Goal: Task Accomplishment & Management: Complete application form

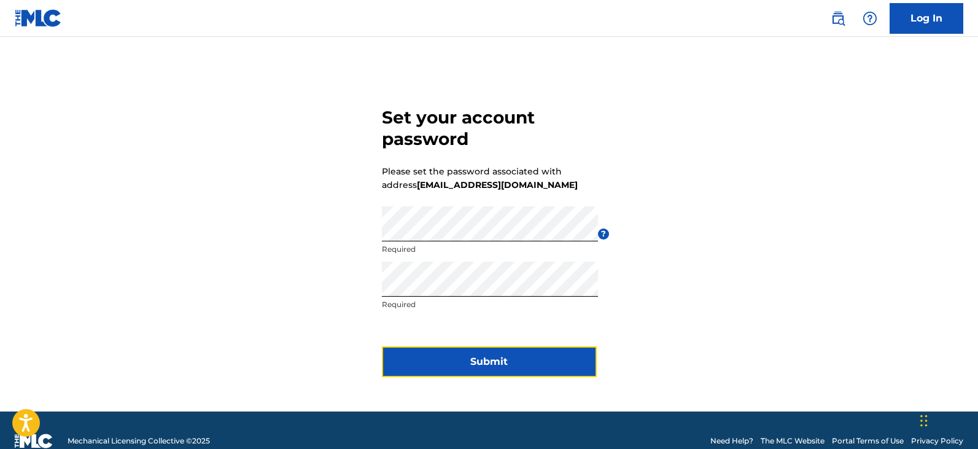
click at [450, 367] on button "Submit" at bounding box center [489, 361] width 215 height 31
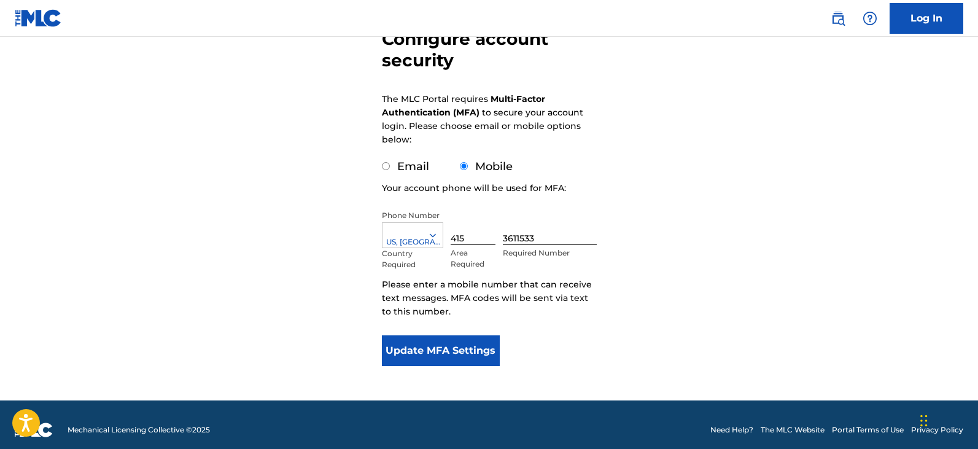
scroll to position [132, 0]
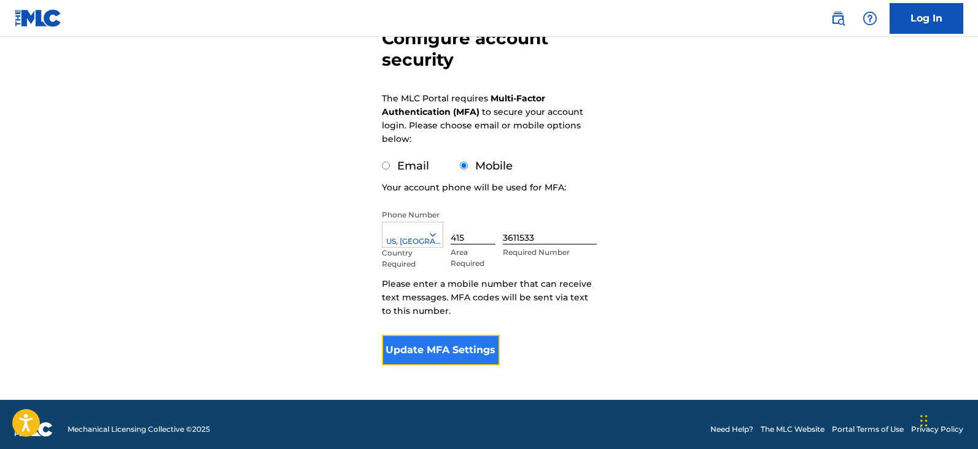
click at [440, 362] on button "Update MFA Settings" at bounding box center [441, 350] width 118 height 31
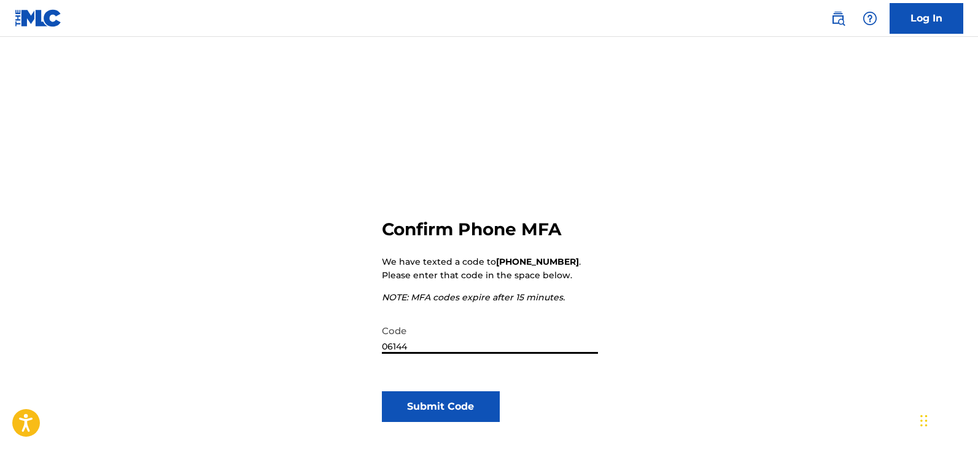
type input "061442"
click button "Submit Code" at bounding box center [441, 406] width 118 height 31
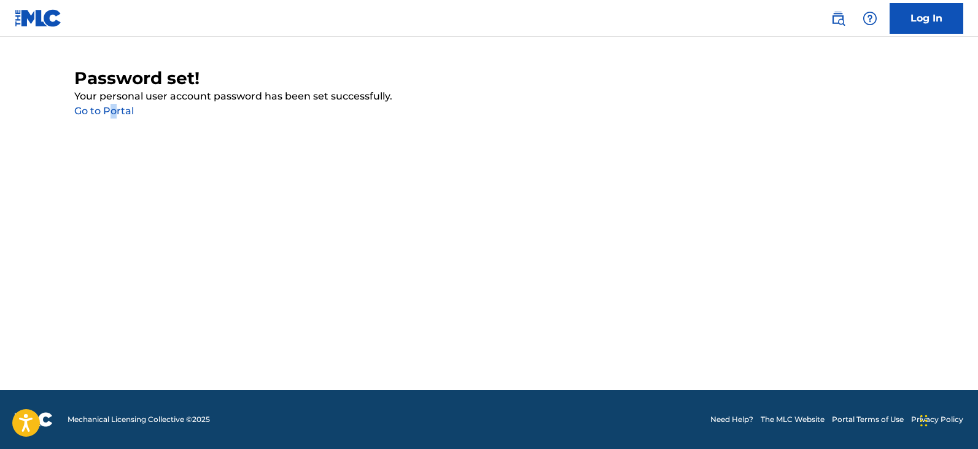
drag, startPoint x: 114, startPoint y: 120, endPoint x: 113, endPoint y: 110, distance: 9.9
click at [113, 110] on main "Password set! Your personal user account password has been set successfully. Go…" at bounding box center [489, 213] width 978 height 353
click at [113, 110] on link "Go to Portal" at bounding box center [104, 111] width 60 height 12
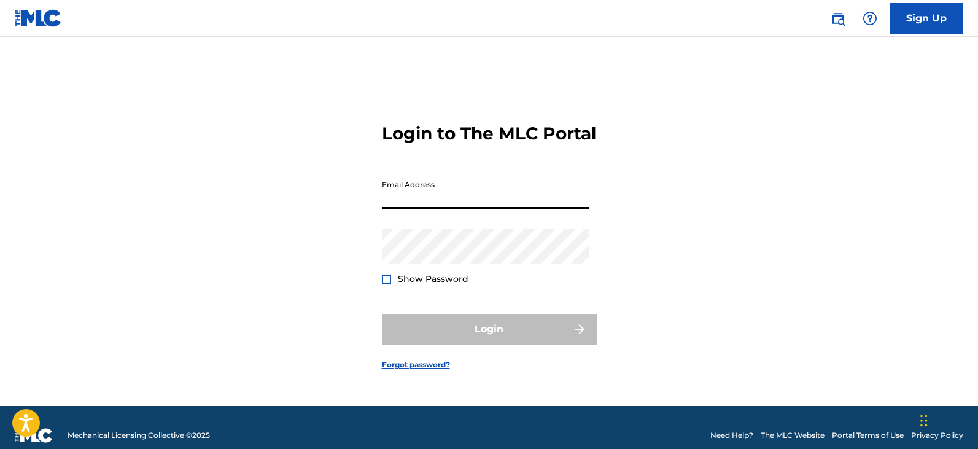
click at [530, 208] on input "Email Address" at bounding box center [485, 191] width 207 height 35
type input "[EMAIL_ADDRESS][DOMAIN_NAME]"
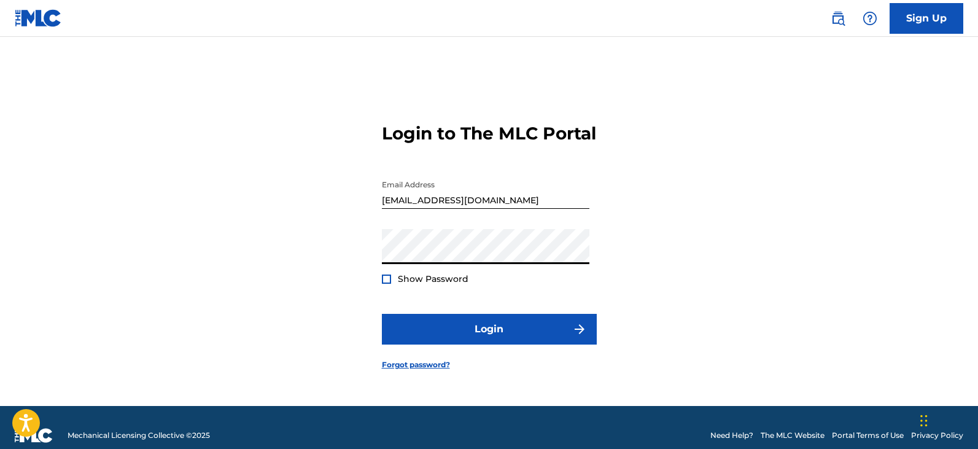
click at [382, 314] on button "Login" at bounding box center [489, 329] width 215 height 31
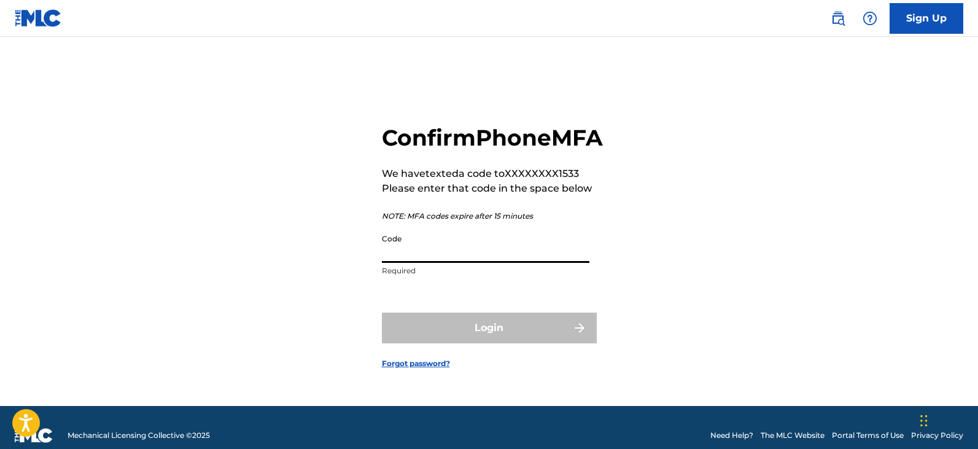
drag, startPoint x: 402, startPoint y: 239, endPoint x: 414, endPoint y: 256, distance: 20.8
click at [414, 256] on input "Code" at bounding box center [485, 245] width 207 height 35
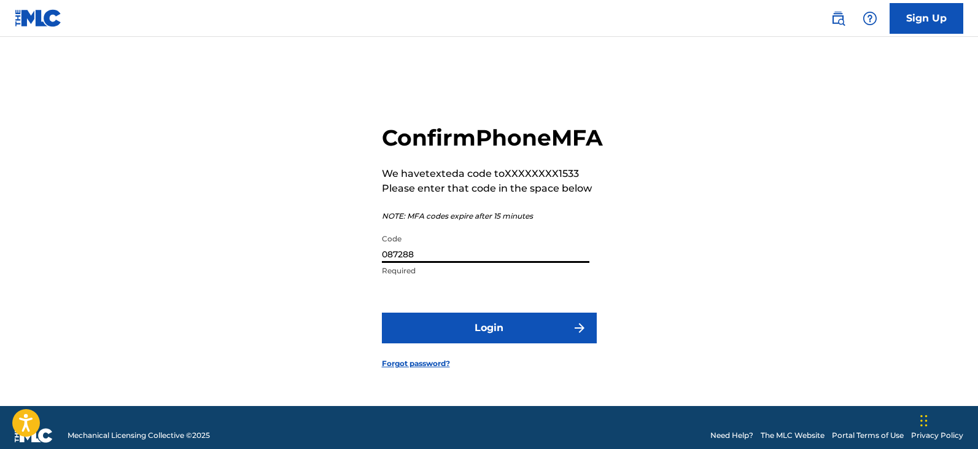
type input "087288"
click at [382, 312] on button "Login" at bounding box center [489, 327] width 215 height 31
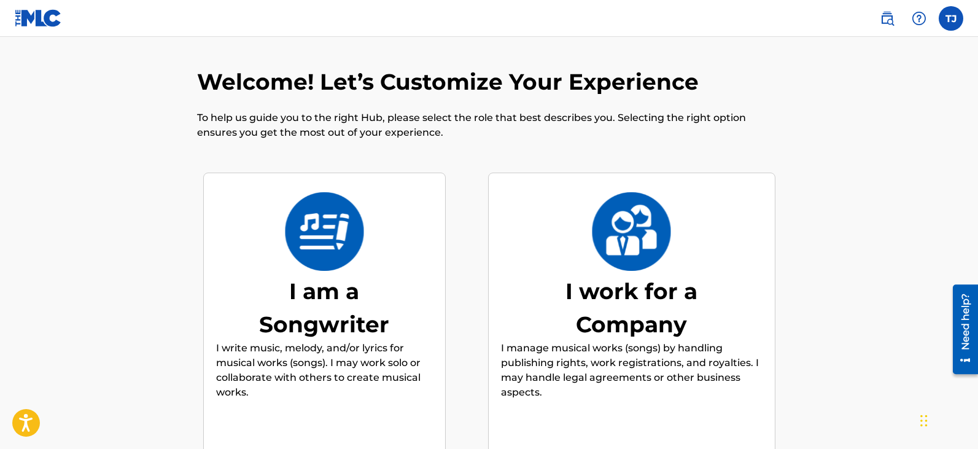
click at [546, 320] on div "I work for a Company" at bounding box center [632, 307] width 184 height 66
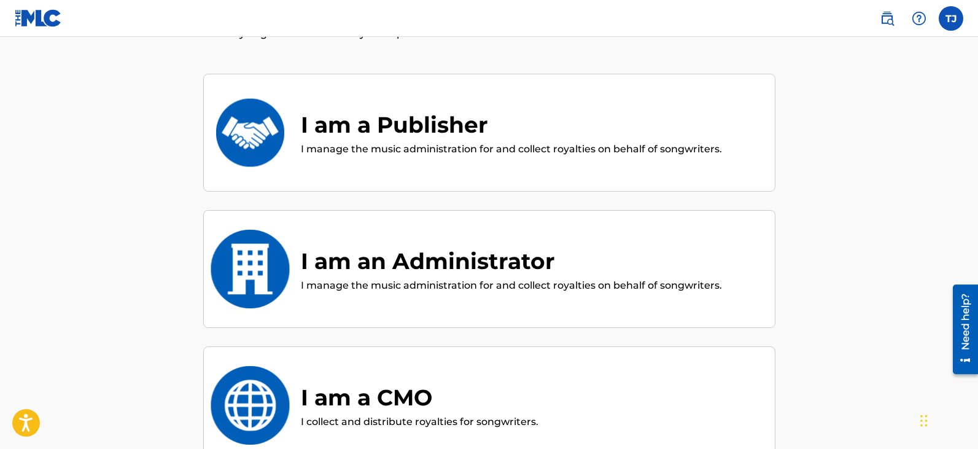
scroll to position [99, 0]
click at [532, 145] on p "I manage the music administration for and collect royalties on behalf of songwr…" at bounding box center [511, 148] width 421 height 15
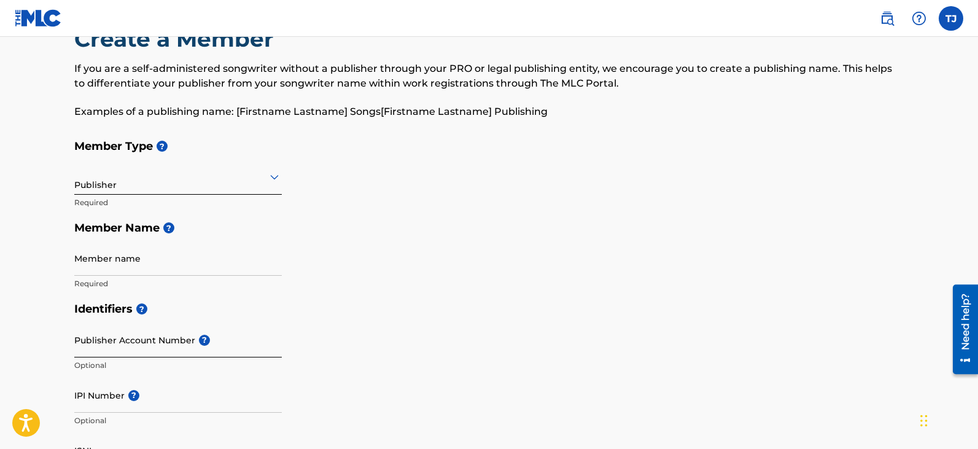
scroll to position [63, 0]
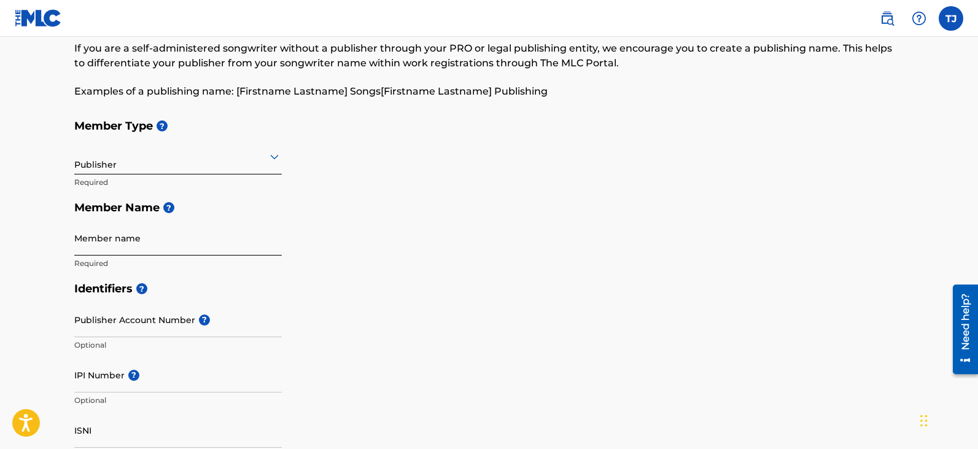
click at [177, 249] on input "Member name" at bounding box center [177, 237] width 207 height 35
click at [584, 238] on div "Member Type ? Publisher Required Member Name ? Member name Required" at bounding box center [489, 194] width 830 height 163
click at [133, 237] on input "Member name" at bounding box center [177, 237] width 207 height 35
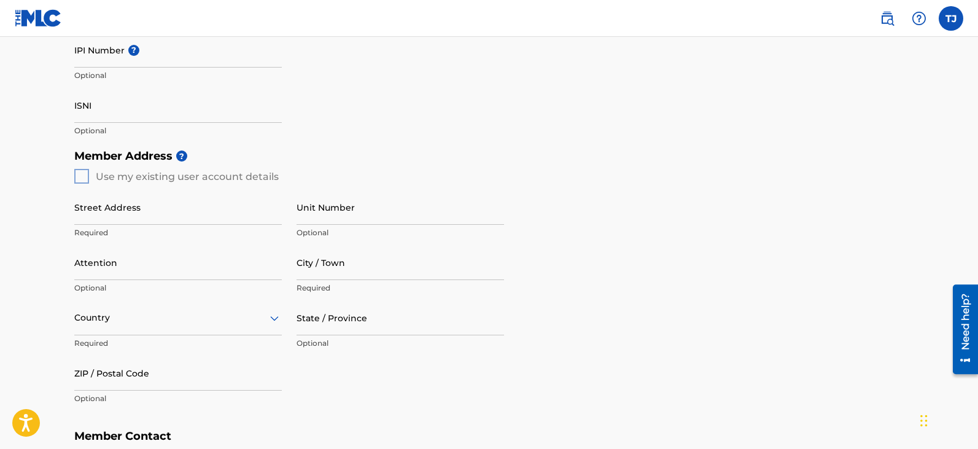
scroll to position [388, 0]
type input "caligirlbooksllc"
click at [190, 212] on input "Street Address" at bounding box center [177, 206] width 207 height 35
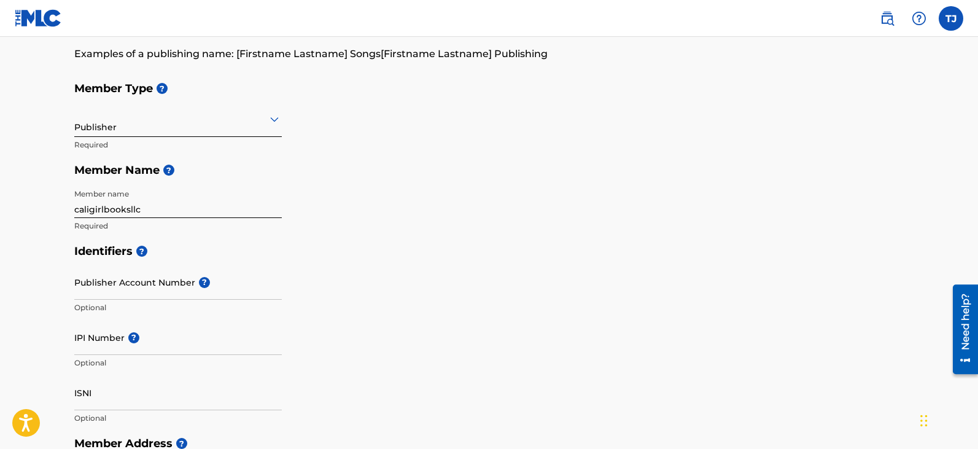
scroll to position [0, 0]
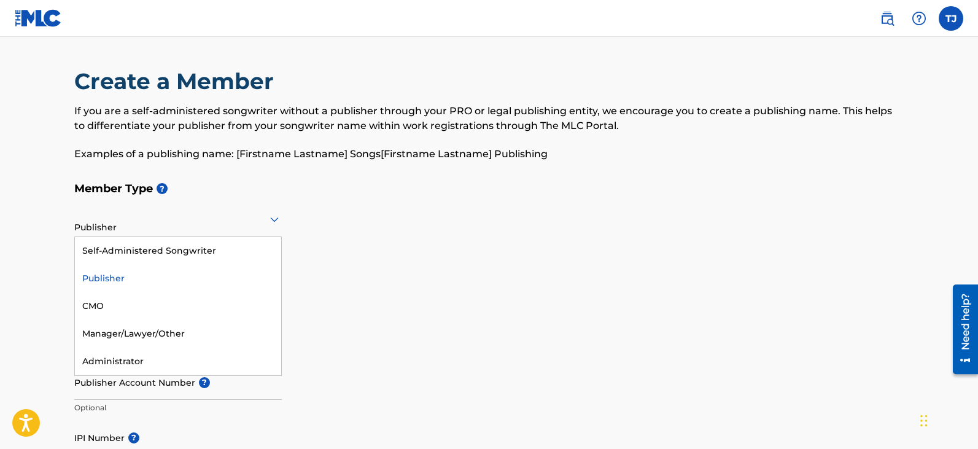
click at [180, 218] on div at bounding box center [177, 218] width 207 height 15
click at [193, 255] on div "Self-Administered Songwriter" at bounding box center [178, 251] width 206 height 28
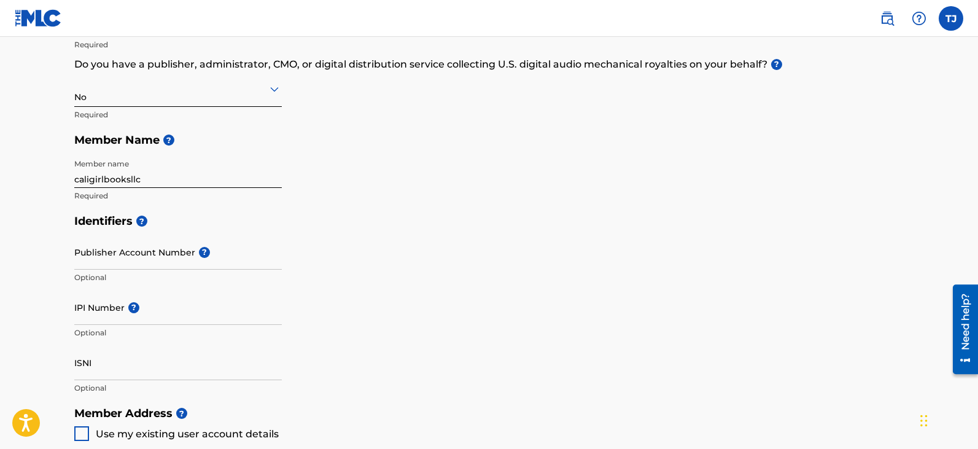
scroll to position [201, 0]
click at [164, 85] on div at bounding box center [177, 87] width 207 height 15
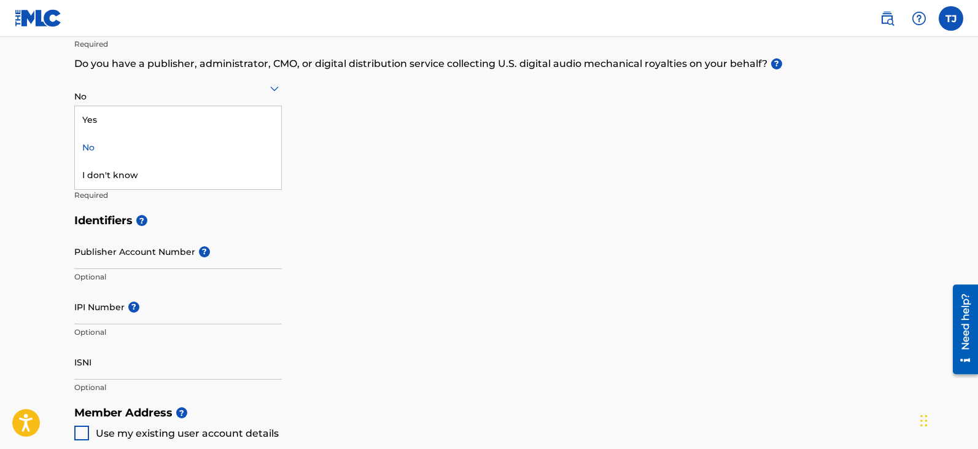
click at [153, 158] on div "No" at bounding box center [178, 148] width 206 height 28
click at [138, 91] on div at bounding box center [177, 87] width 207 height 15
click at [133, 118] on div "Yes" at bounding box center [178, 120] width 206 height 28
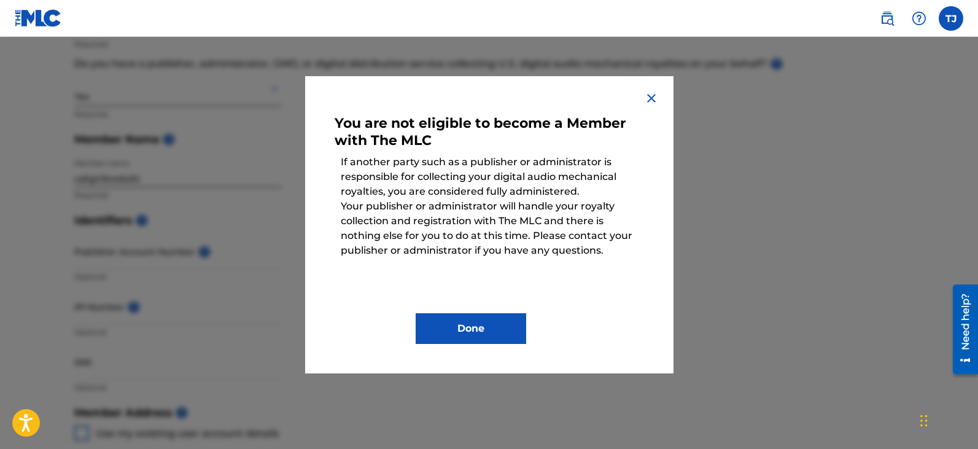
click at [652, 98] on img at bounding box center [651, 98] width 15 height 15
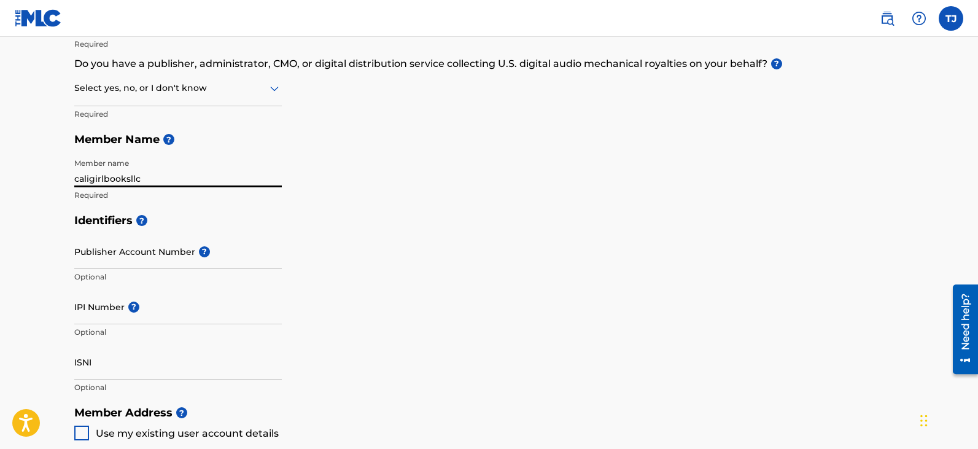
click at [204, 180] on input "caligirlbooksllc" at bounding box center [177, 169] width 207 height 35
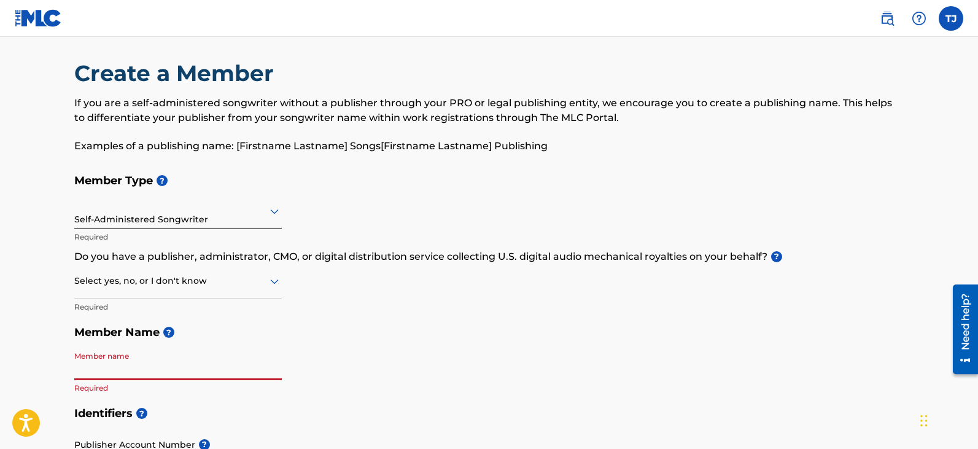
scroll to position [7, 0]
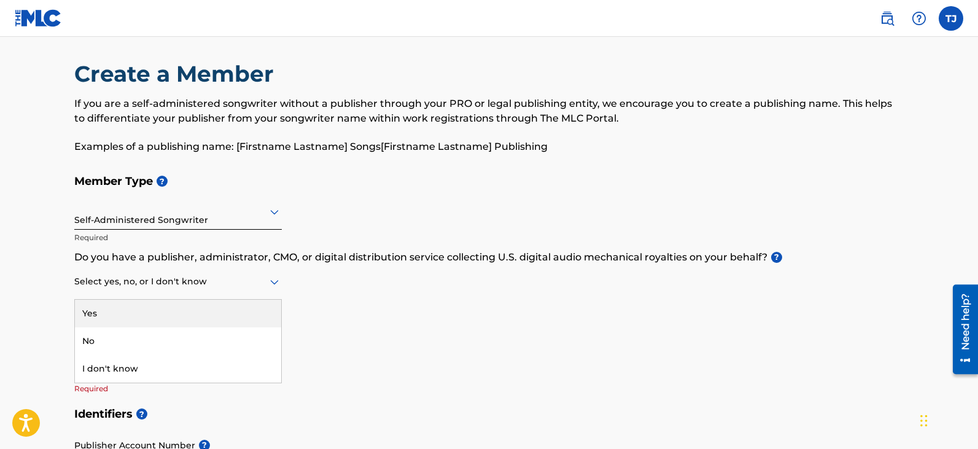
click at [206, 288] on div at bounding box center [177, 281] width 207 height 15
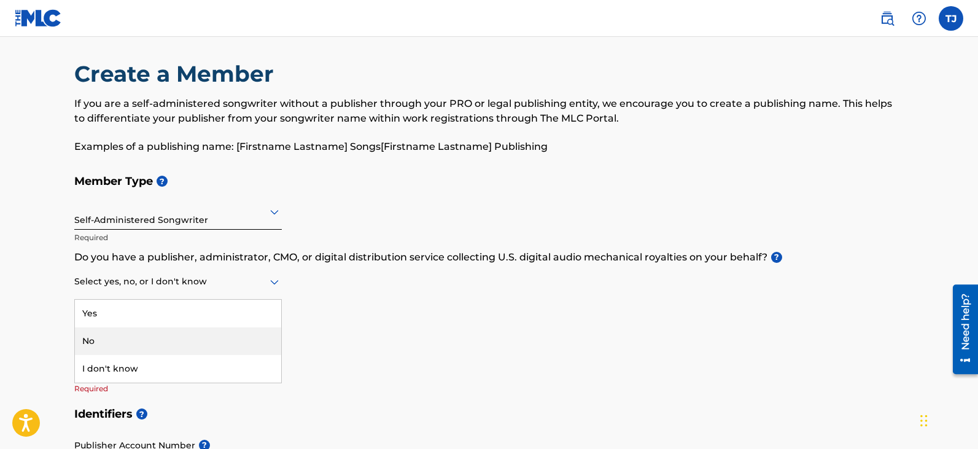
click at [195, 339] on div "No" at bounding box center [178, 341] width 206 height 28
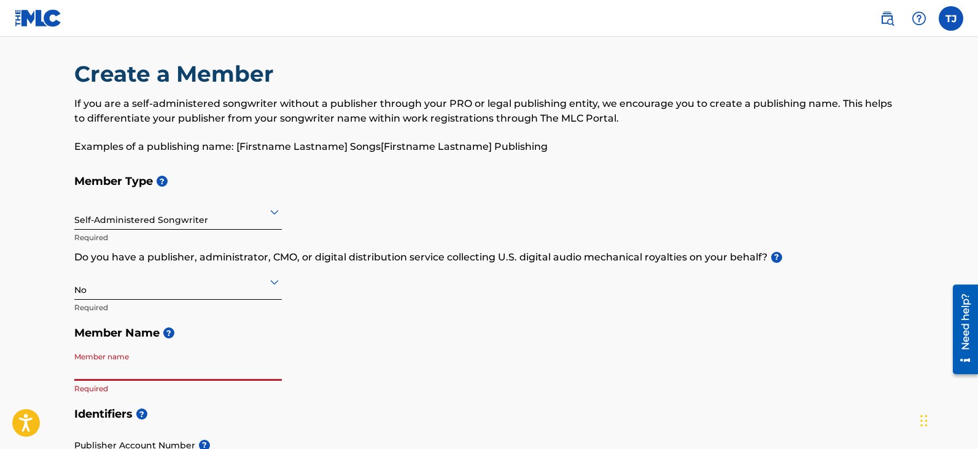
click at [185, 371] on input "Member name" at bounding box center [177, 363] width 207 height 35
type input "[PERSON_NAME]"
type input "[STREET_ADDRESS]"
type input "Apt 2303"
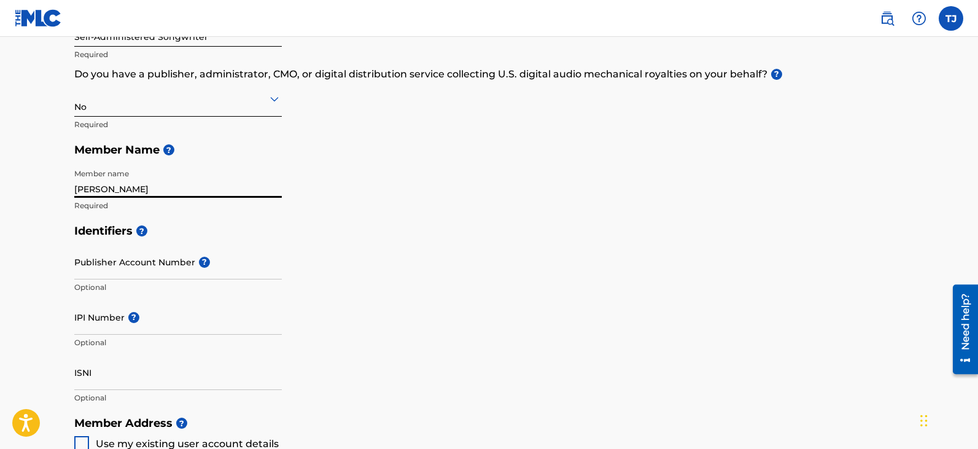
scroll to position [198, 0]
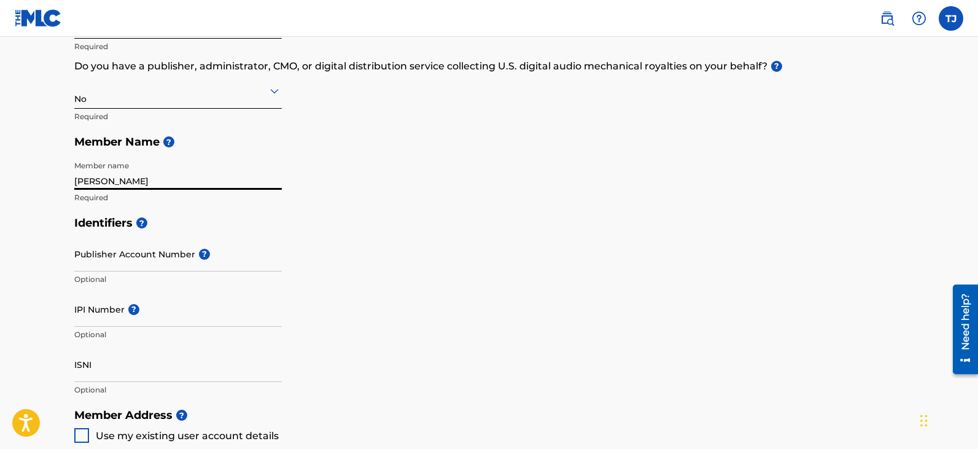
click at [114, 182] on input "[PERSON_NAME]" at bounding box center [177, 172] width 207 height 35
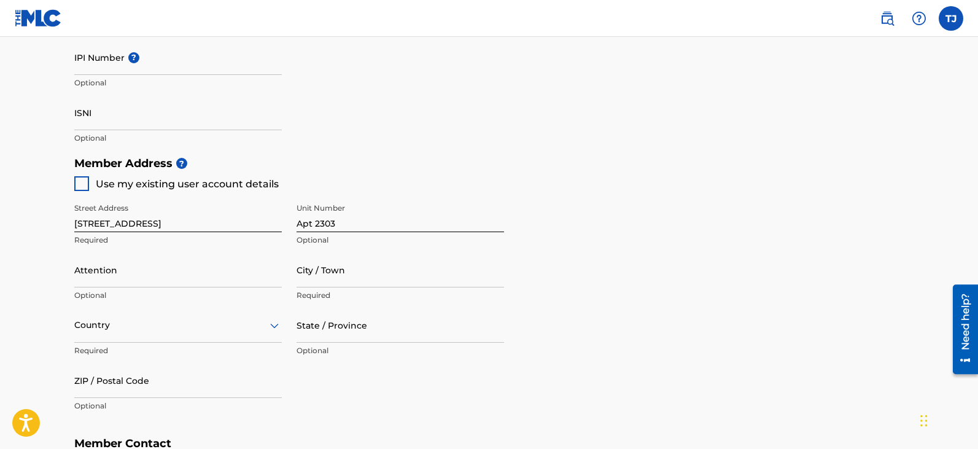
scroll to position [451, 0]
type input "[PERSON_NAME] [PERSON_NAME]"
click at [192, 225] on input "[STREET_ADDRESS]" at bounding box center [177, 213] width 207 height 35
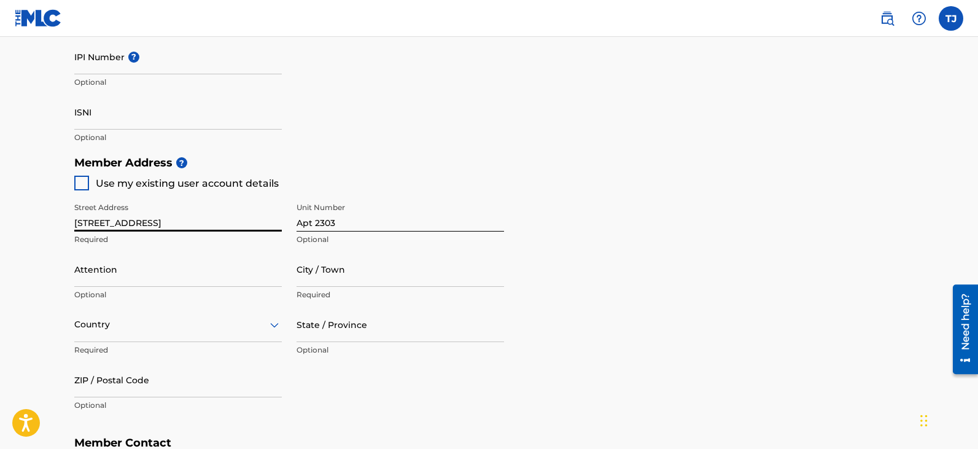
click at [123, 224] on input "[STREET_ADDRESS]" at bounding box center [177, 213] width 207 height 35
type input "[GEOGRAPHIC_DATA]"
click at [357, 220] on input "Apt 2303" at bounding box center [399, 213] width 207 height 35
type input "A"
type input "435"
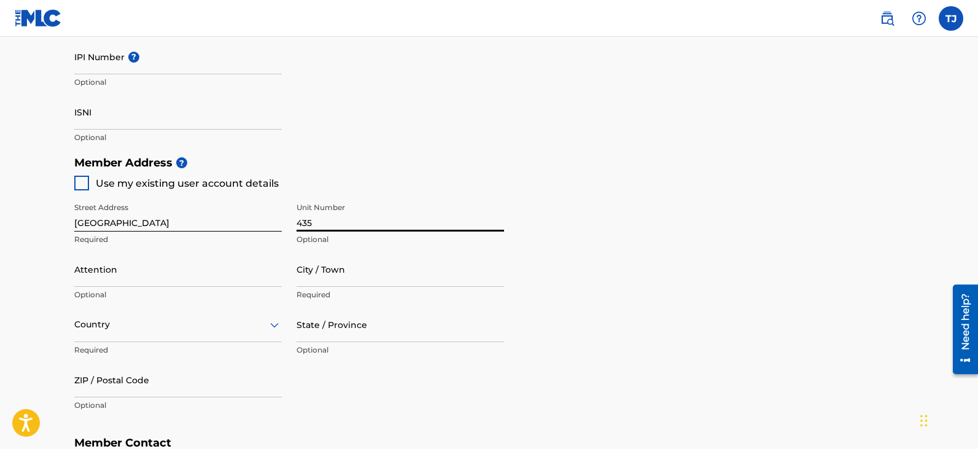
click at [201, 215] on input "[GEOGRAPHIC_DATA]" at bounding box center [177, 213] width 207 height 35
type input "[STREET_ADDRESS]"
click at [344, 220] on input "435" at bounding box center [399, 213] width 207 height 35
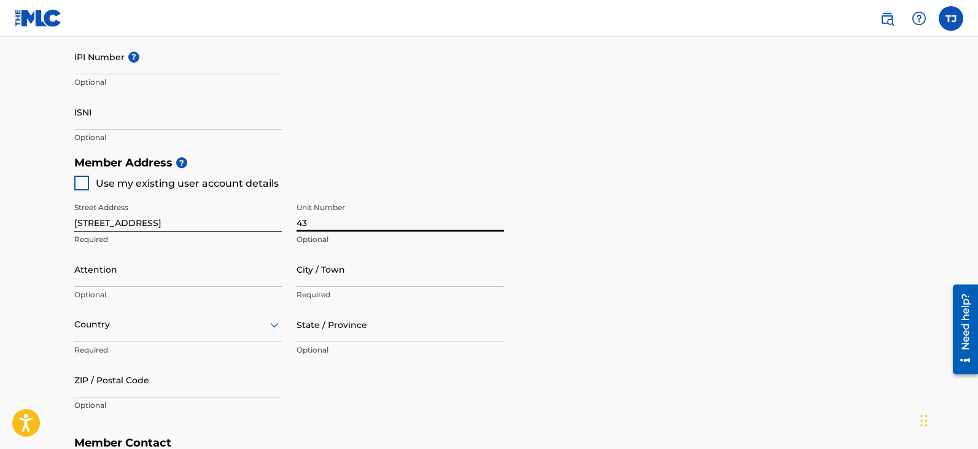
type input "4"
click at [202, 217] on input "[STREET_ADDRESS]" at bounding box center [177, 213] width 207 height 35
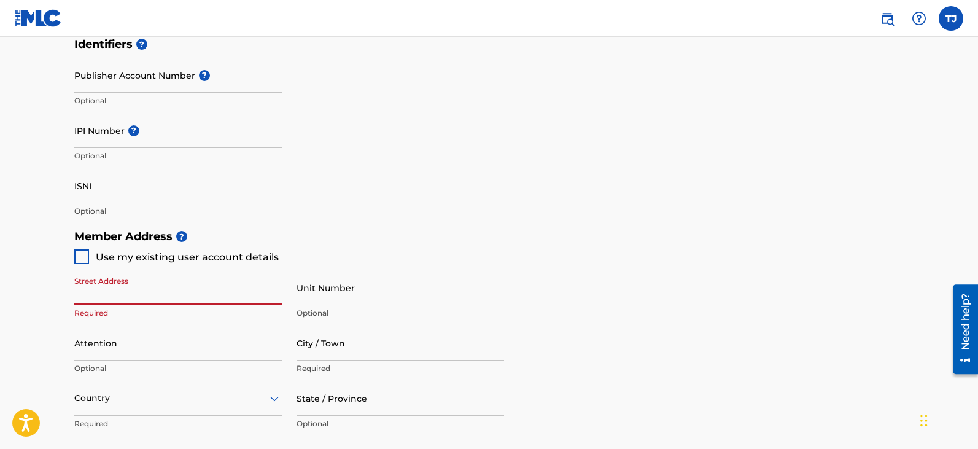
scroll to position [376, 0]
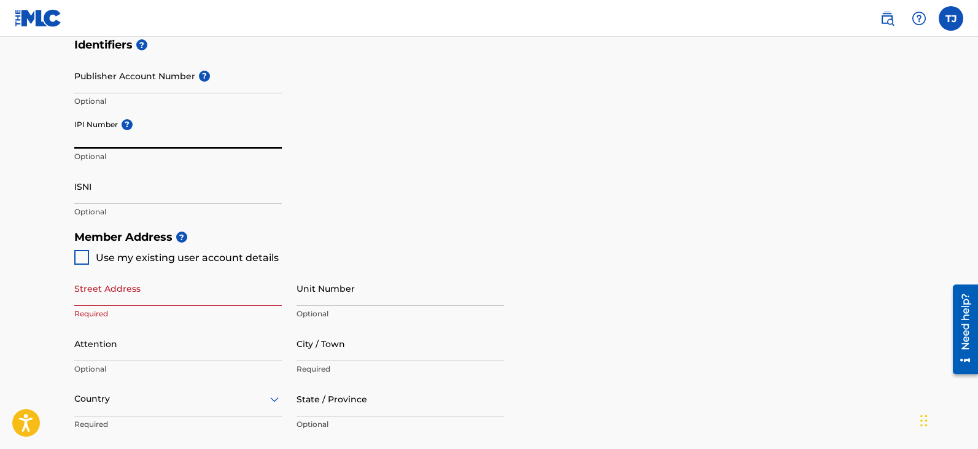
click at [117, 136] on input "IPI Number ?" at bounding box center [177, 131] width 207 height 35
paste input "00857877073"
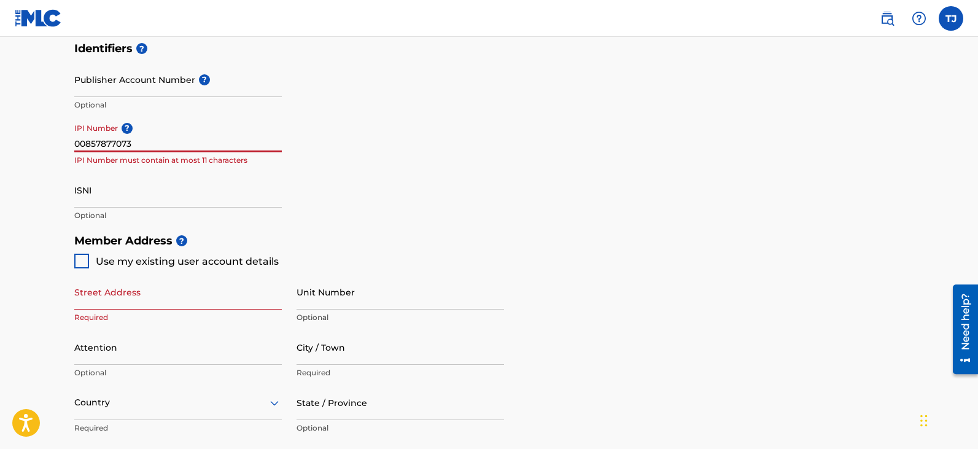
scroll to position [371, 0]
click at [88, 151] on input "00857877073" at bounding box center [177, 135] width 207 height 35
type input "00857877073"
click at [418, 150] on div "Identifiers ? Publisher Account Number ? Optional IPI Number ? 00857877073 Opti…" at bounding box center [489, 133] width 830 height 192
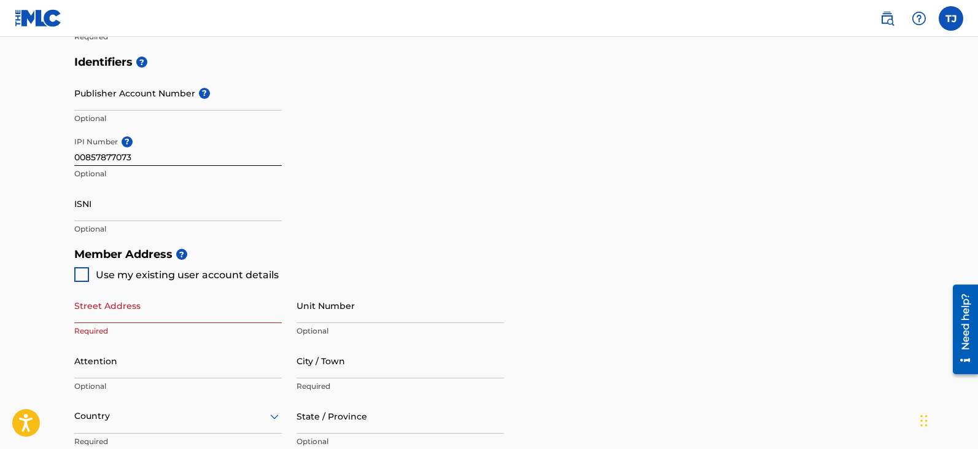
scroll to position [358, 0]
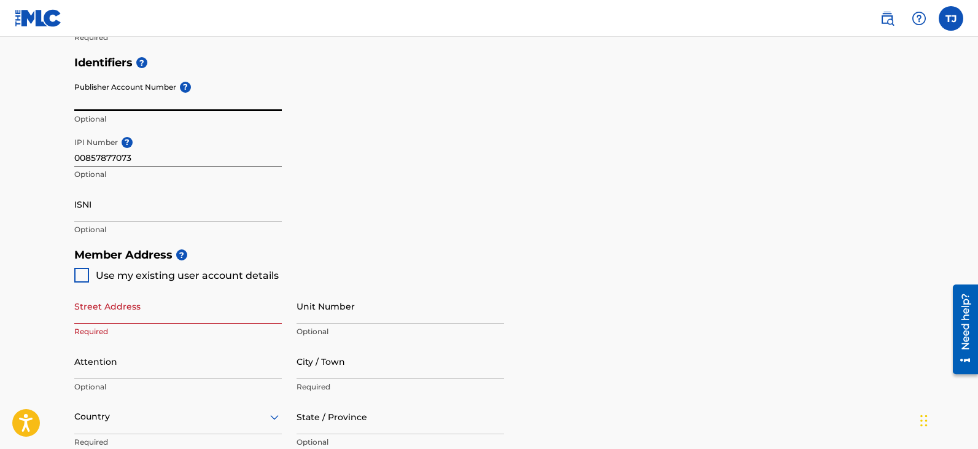
click at [161, 98] on input "Publisher Account Number ?" at bounding box center [177, 93] width 207 height 35
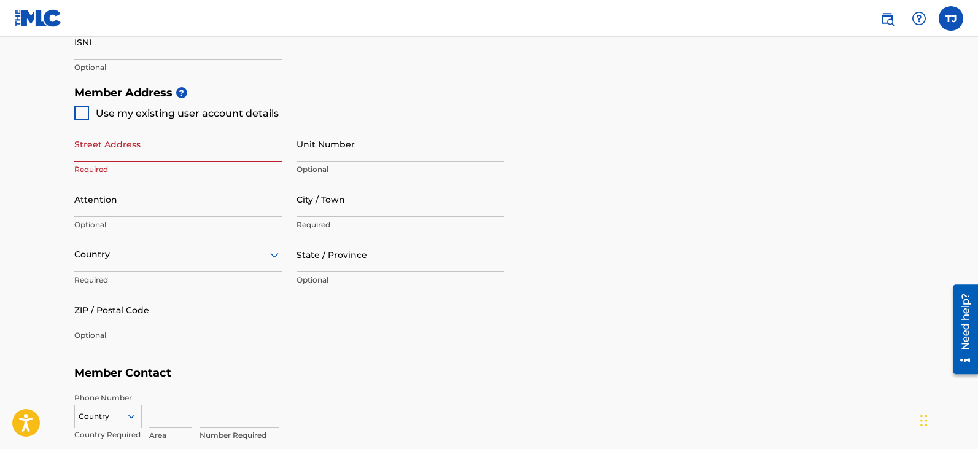
scroll to position [524, 0]
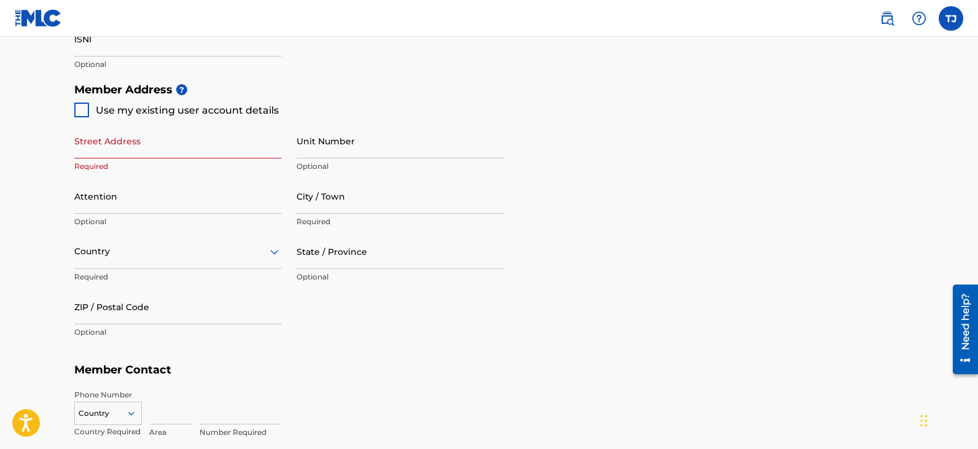
click at [80, 115] on div at bounding box center [81, 109] width 15 height 15
type input "[STREET_ADDRESS]"
type input "[GEOGRAPHIC_DATA]"
type input "78626"
type input "415"
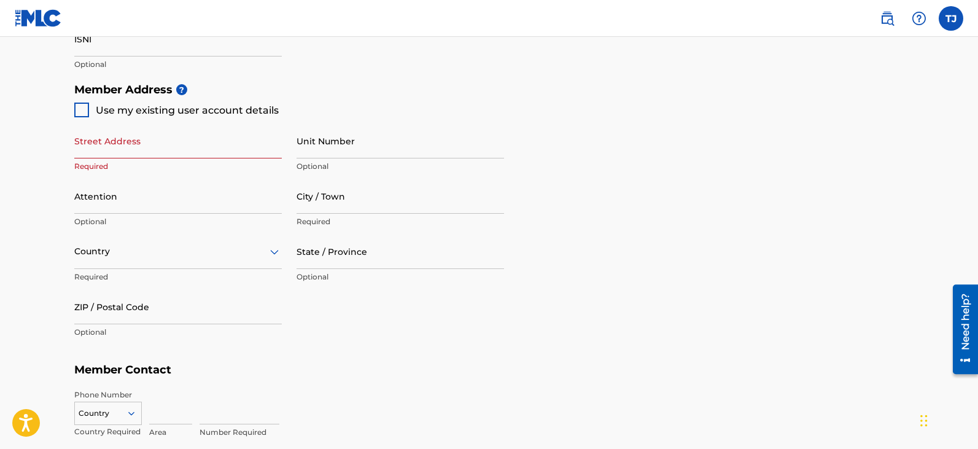
type input "3611533"
type input "[EMAIL_ADDRESS][DOMAIN_NAME]"
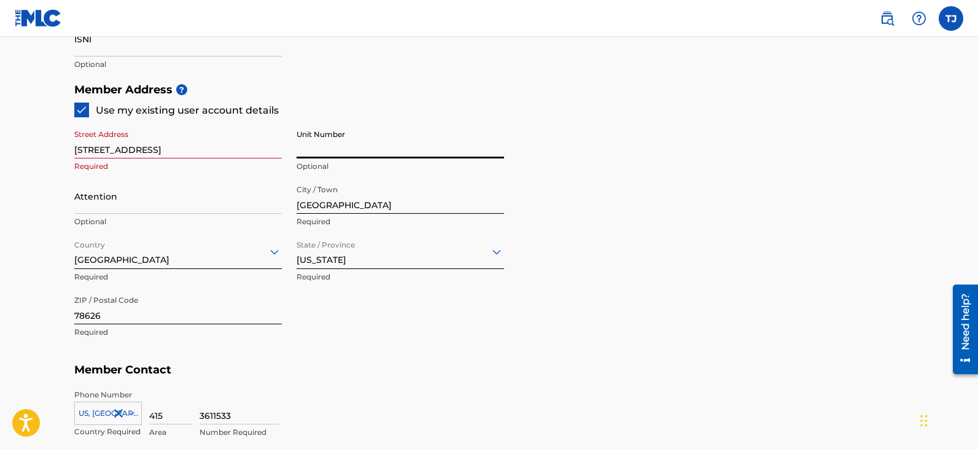
click at [333, 156] on input "Unit Number" at bounding box center [399, 140] width 207 height 35
type input "Apt 2303"
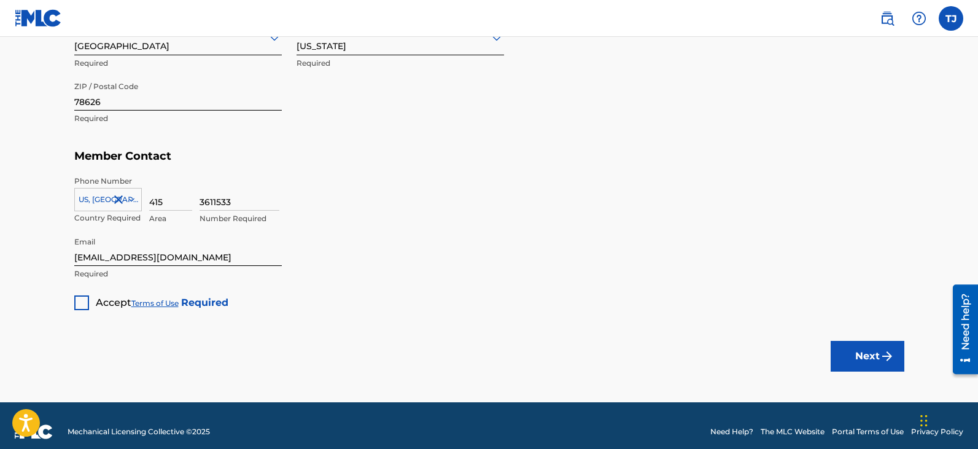
scroll to position [738, 0]
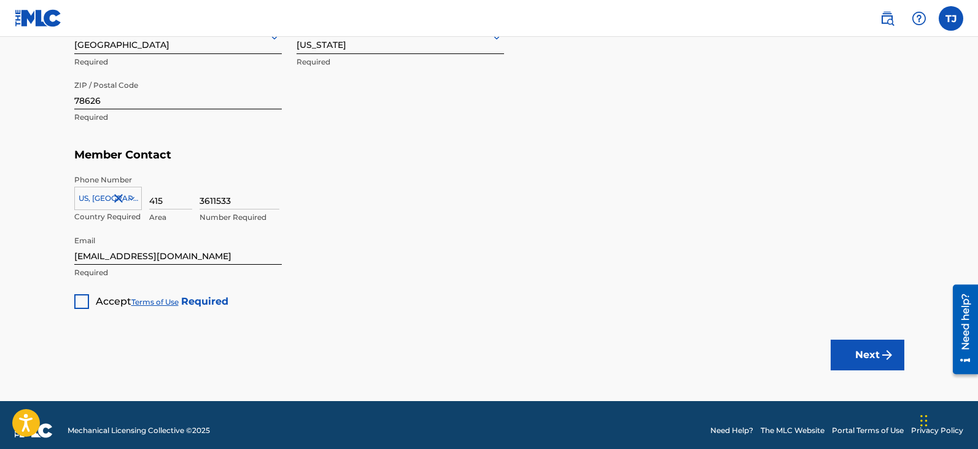
click at [77, 307] on div at bounding box center [81, 301] width 15 height 15
click at [873, 352] on button "Next" at bounding box center [867, 354] width 74 height 31
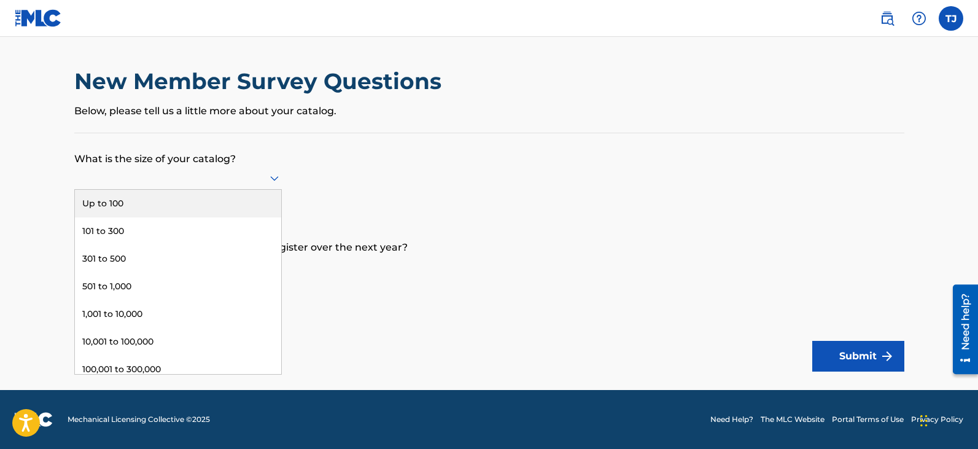
click at [250, 177] on div at bounding box center [177, 177] width 207 height 15
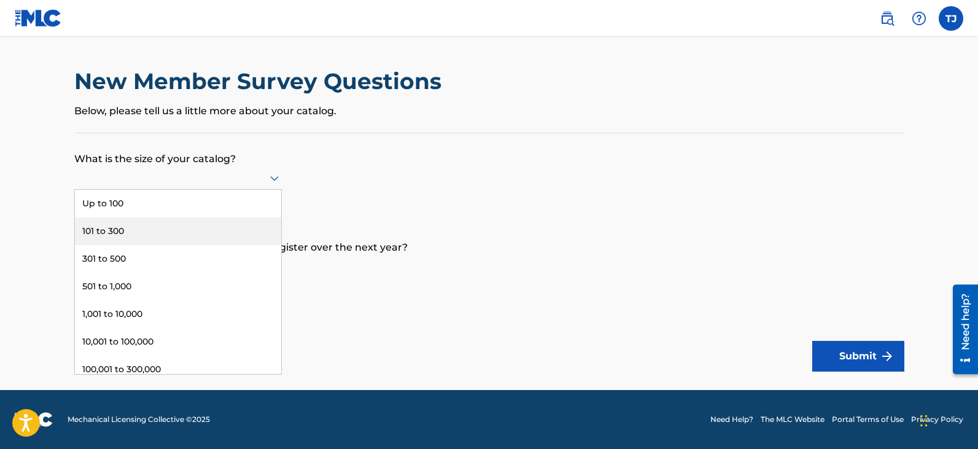
click at [225, 223] on div "101 to 300" at bounding box center [178, 231] width 206 height 28
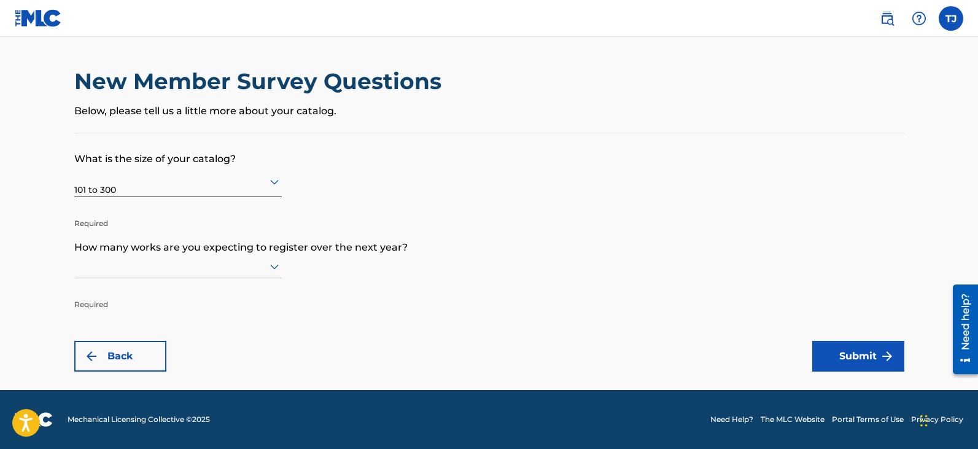
scroll to position [1, 0]
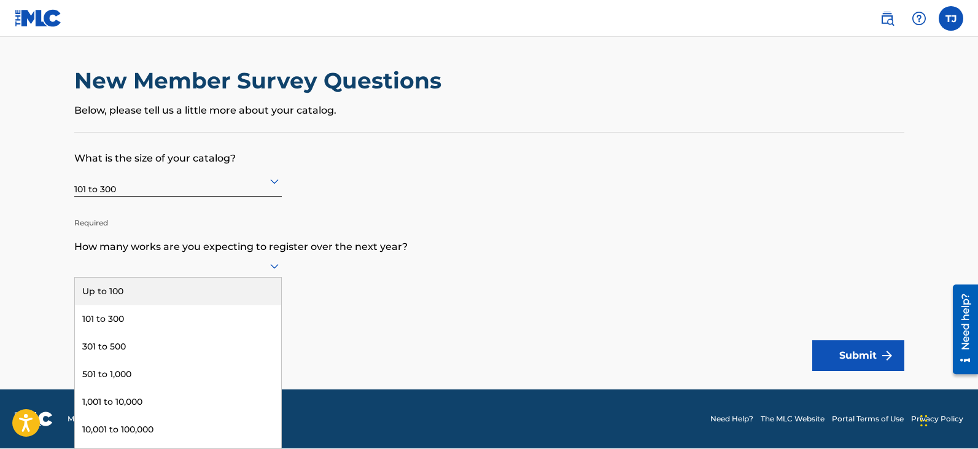
click at [187, 260] on div at bounding box center [177, 265] width 207 height 15
click at [170, 287] on div "Up to 100" at bounding box center [178, 291] width 206 height 28
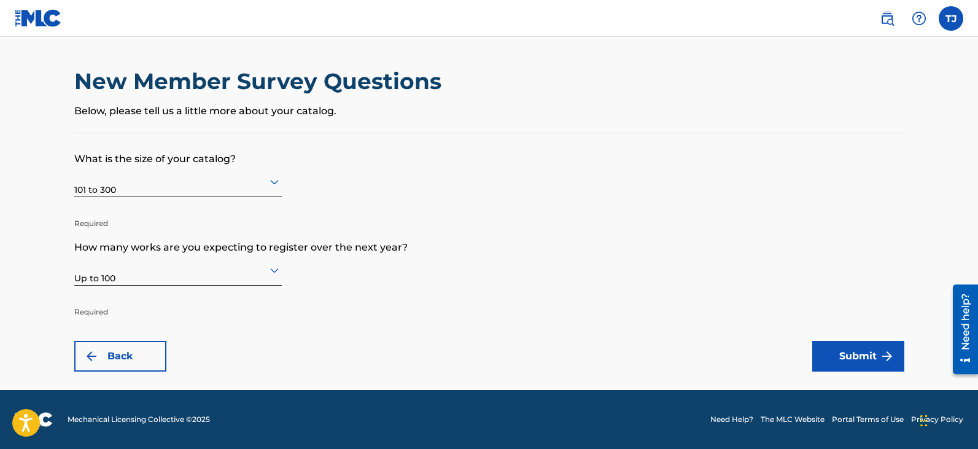
scroll to position [0, 0]
click at [826, 357] on button "Submit" at bounding box center [858, 356] width 92 height 31
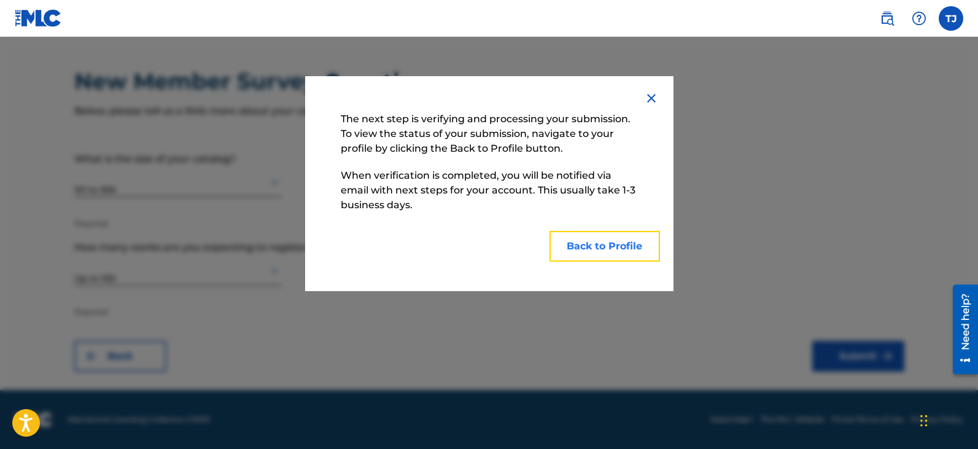
click at [577, 249] on button "Back to Profile" at bounding box center [604, 246] width 110 height 31
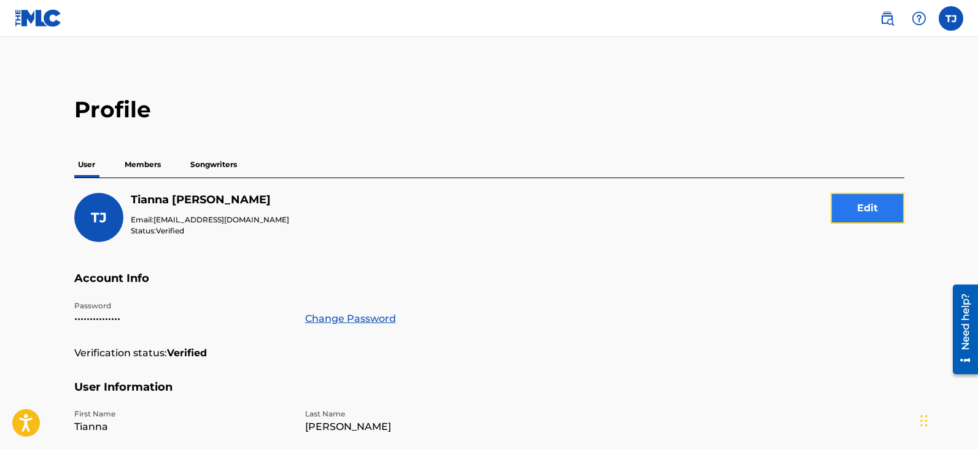
click at [857, 208] on button "Edit" at bounding box center [867, 208] width 74 height 31
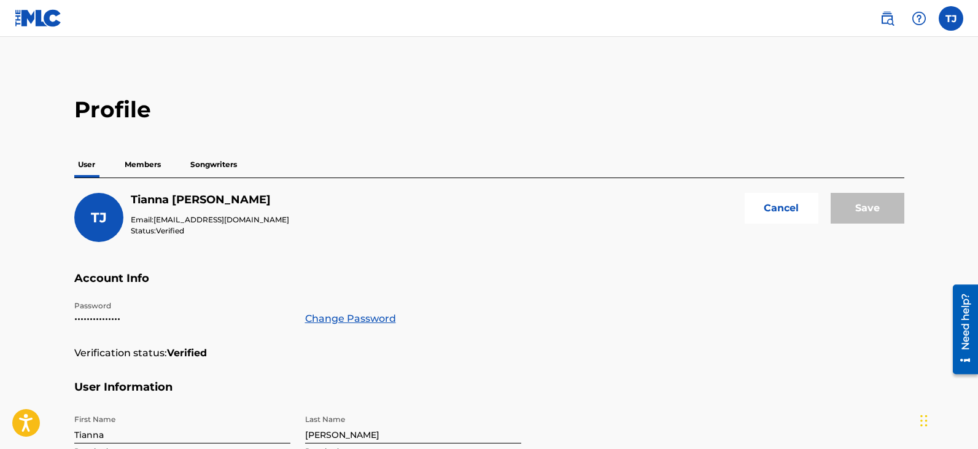
click at [897, 206] on div "Save" at bounding box center [867, 217] width 74 height 49
click at [953, 6] on div "[PERSON_NAME] [PERSON_NAME] [PERSON_NAME] [EMAIL_ADDRESS][DOMAIN_NAME] Notifica…" at bounding box center [915, 18] width 96 height 25
click at [953, 15] on label at bounding box center [950, 18] width 25 height 25
click at [951, 18] on input "[PERSON_NAME] [PERSON_NAME] [EMAIL_ADDRESS][DOMAIN_NAME] Notification Preferenc…" at bounding box center [951, 18] width 0 height 0
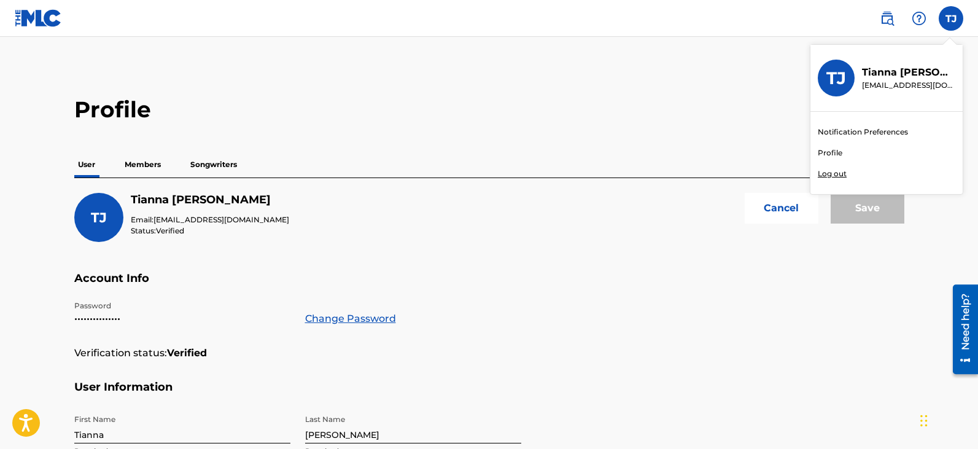
click at [855, 133] on link "Notification Preferences" at bounding box center [863, 131] width 90 height 11
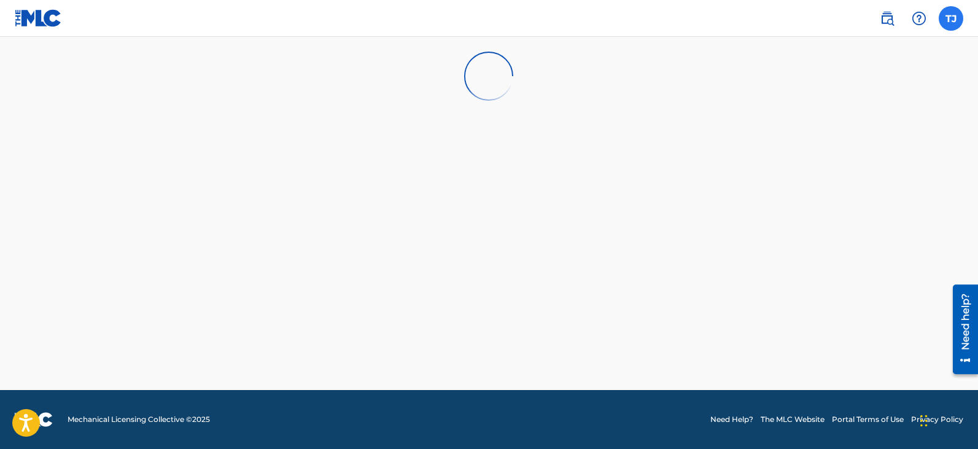
click at [940, 22] on label at bounding box center [950, 18] width 25 height 25
click at [951, 18] on input "[PERSON_NAME] [PERSON_NAME] [EMAIL_ADDRESS][DOMAIN_NAME] Notification Preferenc…" at bounding box center [951, 18] width 0 height 0
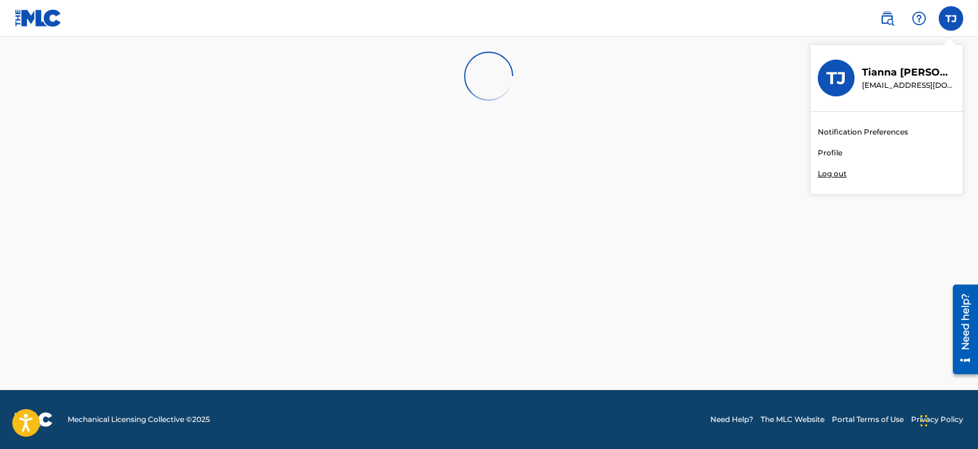
click at [861, 140] on div "Notification Preferences Profile Log out" at bounding box center [886, 153] width 152 height 82
click at [951, 18] on input "[PERSON_NAME] [PERSON_NAME] [EMAIL_ADDRESS][DOMAIN_NAME] Notification Preferenc…" at bounding box center [951, 18] width 0 height 0
click at [859, 130] on link "Notification Preferences" at bounding box center [863, 131] width 90 height 11
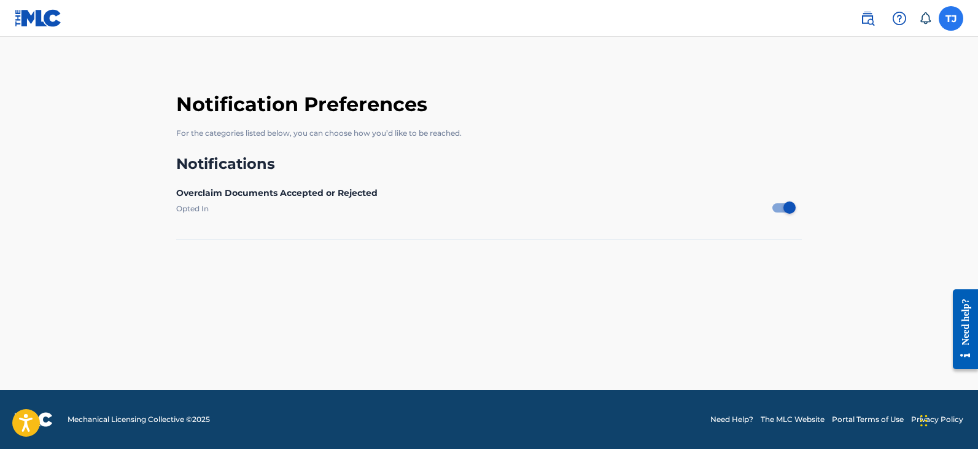
click at [957, 26] on label at bounding box center [950, 18] width 25 height 25
click at [951, 18] on input "[PERSON_NAME] [PERSON_NAME] [EMAIL_ADDRESS][DOMAIN_NAME] Notification Preferenc…" at bounding box center [951, 18] width 0 height 0
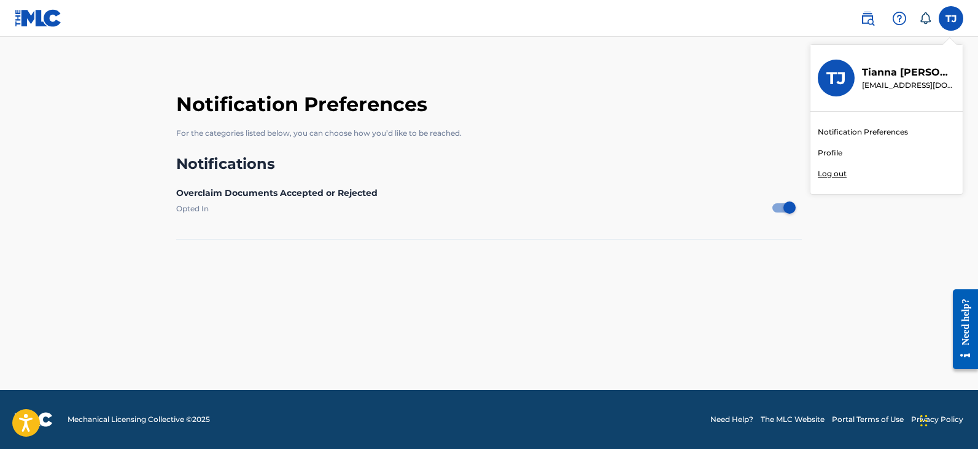
click at [834, 156] on link "Profile" at bounding box center [830, 152] width 25 height 11
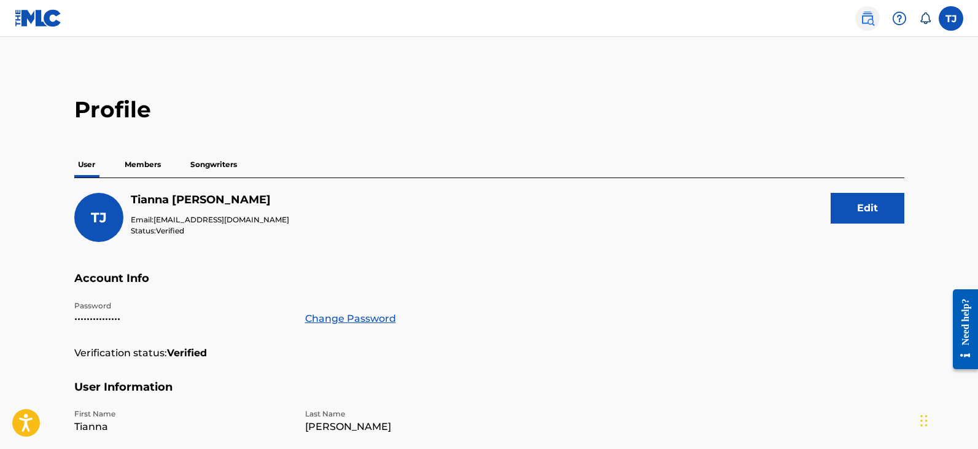
click at [865, 17] on img at bounding box center [867, 18] width 15 height 15
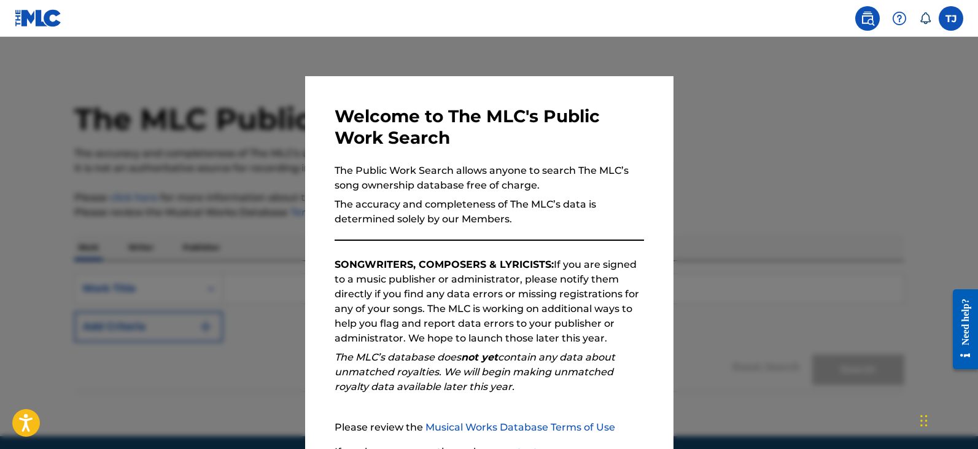
click at [733, 107] on div at bounding box center [489, 261] width 978 height 449
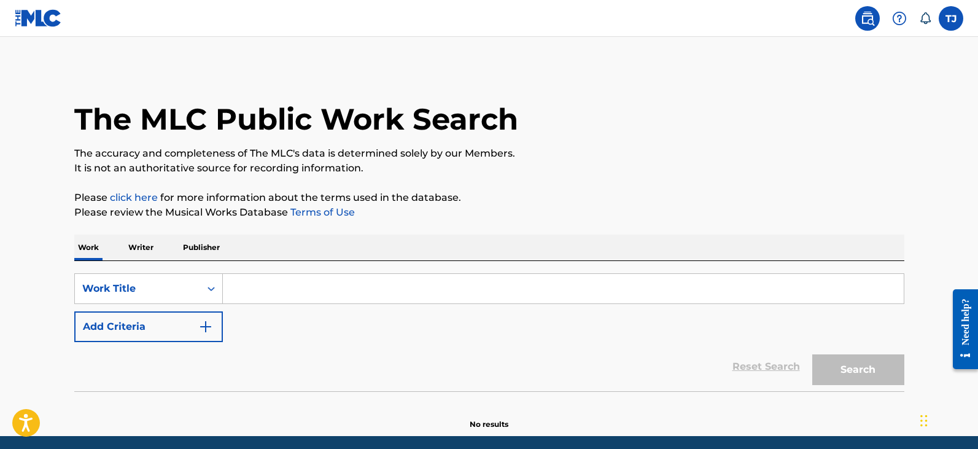
scroll to position [46, 0]
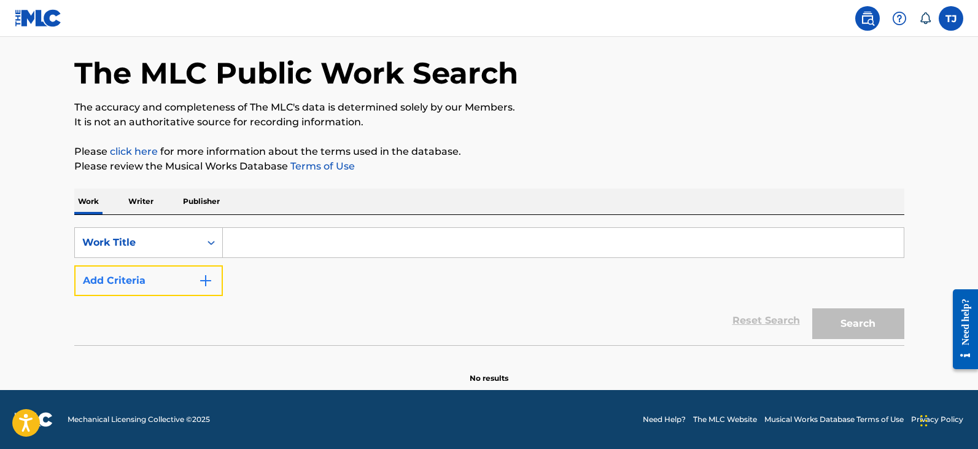
click at [216, 282] on button "Add Criteria" at bounding box center [148, 280] width 149 height 31
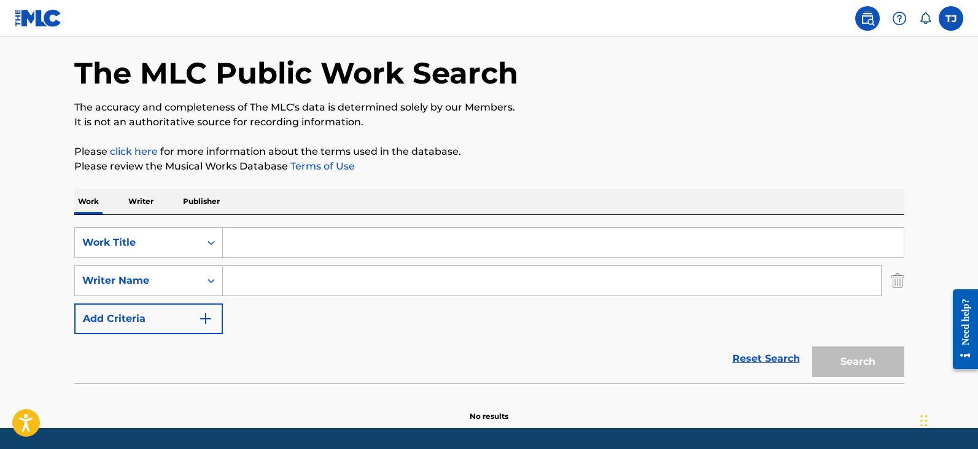
click at [754, 281] on input "Search Form" at bounding box center [552, 280] width 658 height 29
click at [429, 295] on input "cali fae" at bounding box center [552, 280] width 658 height 29
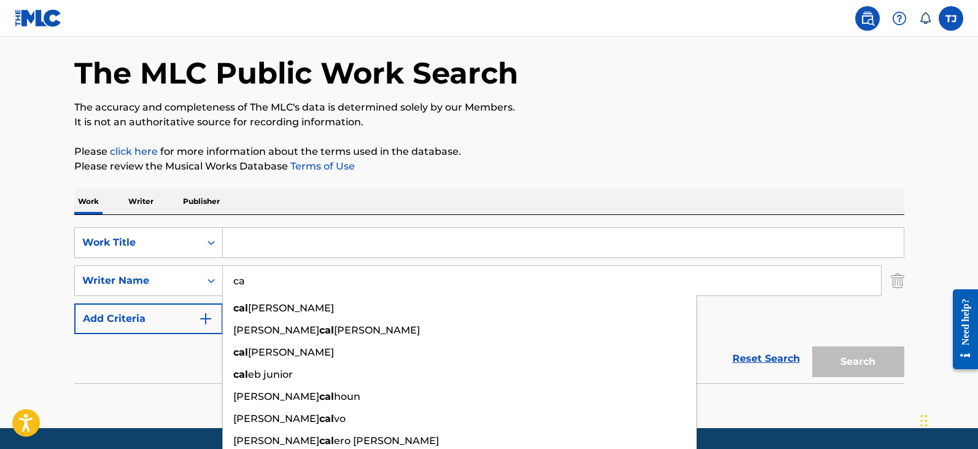
type input "c"
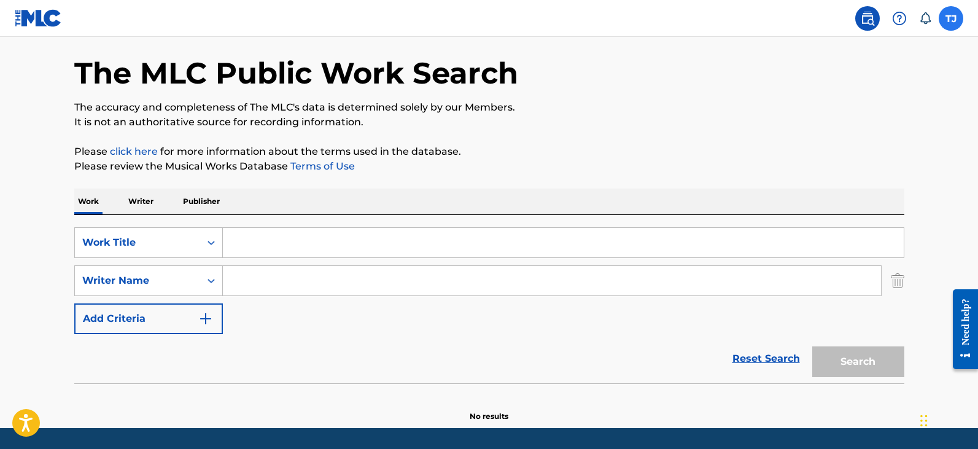
click at [953, 23] on label at bounding box center [950, 18] width 25 height 25
click at [951, 18] on input "[PERSON_NAME] [PERSON_NAME] [EMAIL_ADDRESS][DOMAIN_NAME] Notification Preferenc…" at bounding box center [951, 18] width 0 height 0
click at [32, 21] on img at bounding box center [38, 18] width 47 height 18
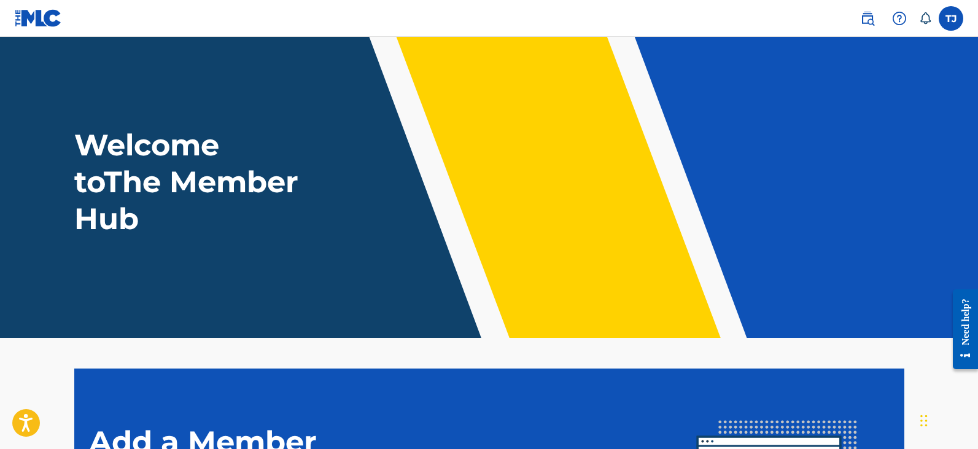
click at [926, 23] on icon at bounding box center [925, 18] width 12 height 12
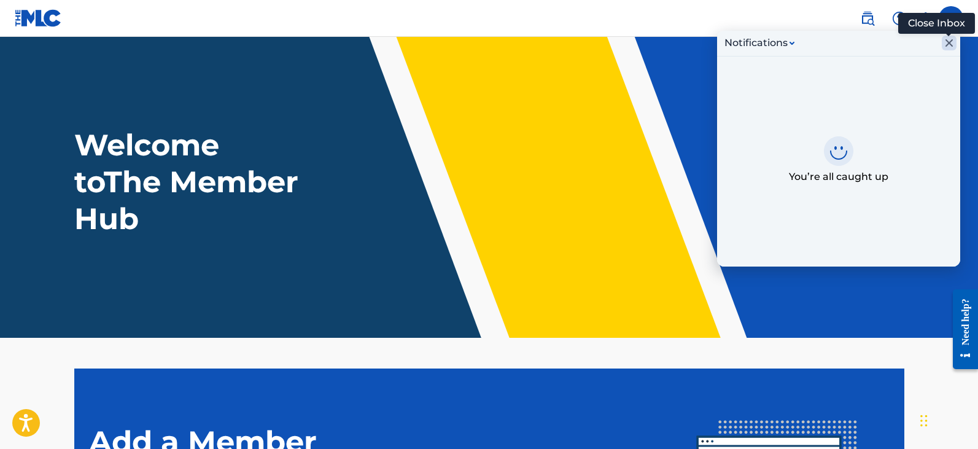
click at [951, 48] on icon "Close Inbox" at bounding box center [949, 43] width 15 height 15
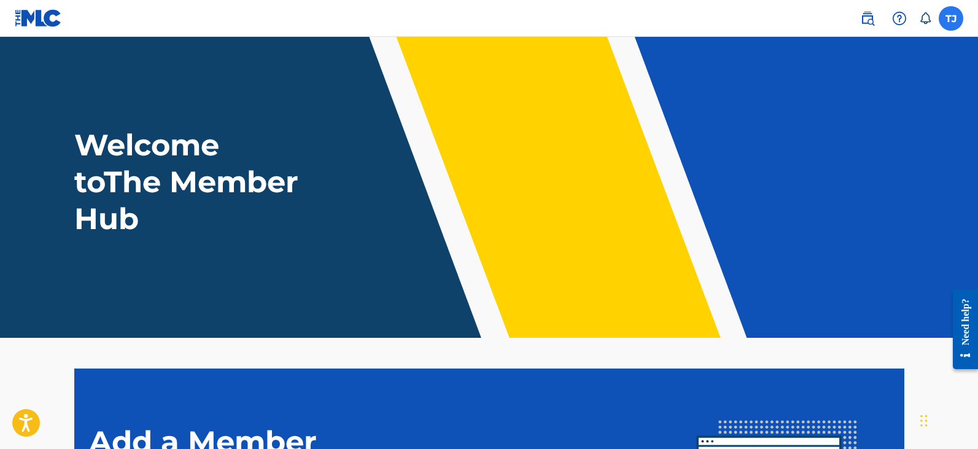
click at [955, 21] on label at bounding box center [950, 18] width 25 height 25
click at [951, 18] on input "[PERSON_NAME] [PERSON_NAME] [EMAIL_ADDRESS][DOMAIN_NAME] Notification Preferenc…" at bounding box center [951, 18] width 0 height 0
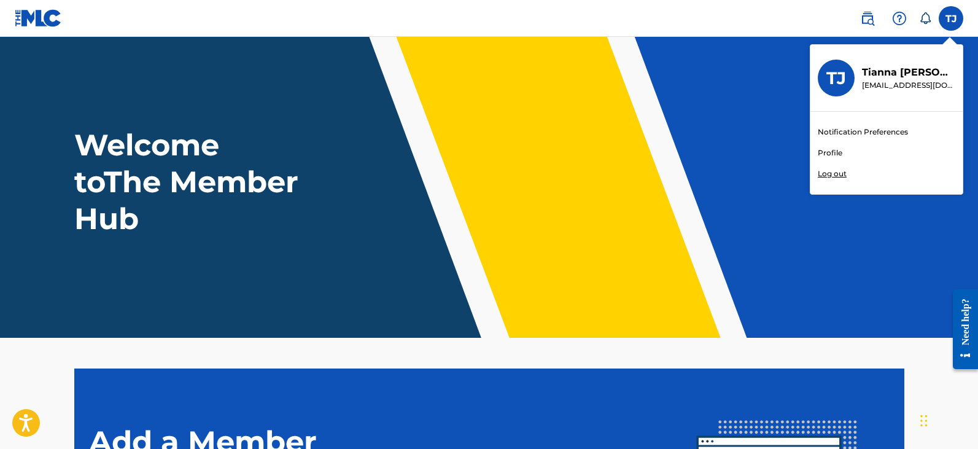
click at [837, 177] on p "Log out" at bounding box center [832, 173] width 29 height 11
click at [951, 18] on input "[PERSON_NAME] [PERSON_NAME] [EMAIL_ADDRESS][DOMAIN_NAME] Notification Preferenc…" at bounding box center [951, 18] width 0 height 0
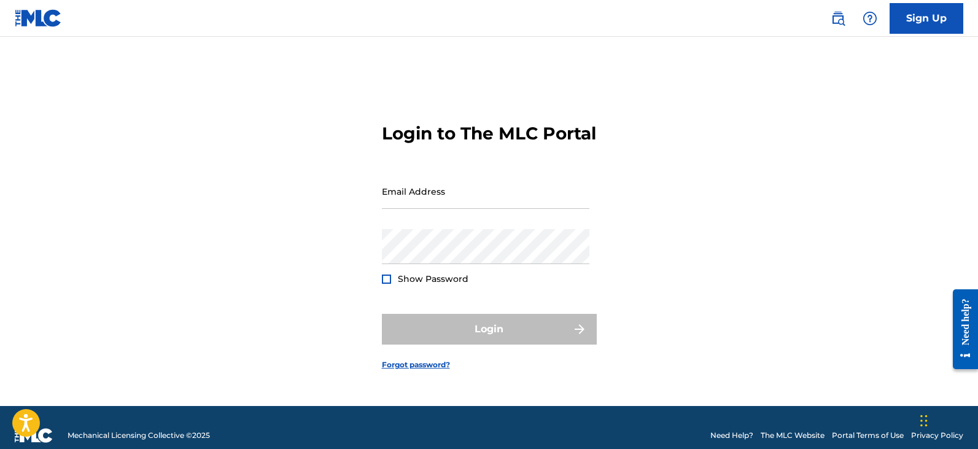
drag, startPoint x: 757, startPoint y: 2, endPoint x: 969, endPoint y: 137, distance: 250.3
click at [969, 137] on main "Login to The MLC Portal Email Address Password Show Password Login Forgot passw…" at bounding box center [489, 221] width 978 height 369
